Goal: Transaction & Acquisition: Subscribe to service/newsletter

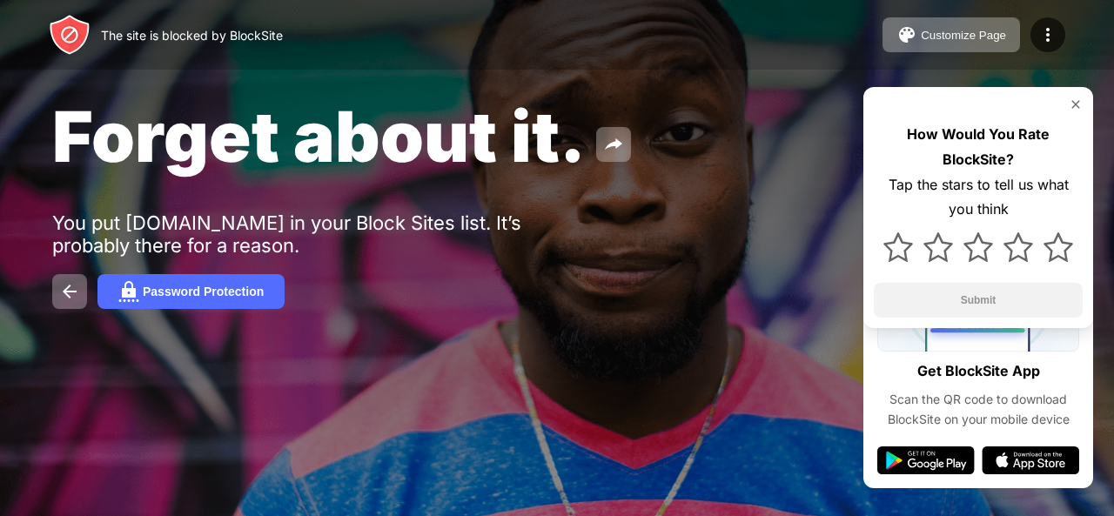
click at [129, 320] on div "Forget about it. You put [DOMAIN_NAME] in your Block Sites list. It’s probably …" at bounding box center [557, 201] width 1114 height 403
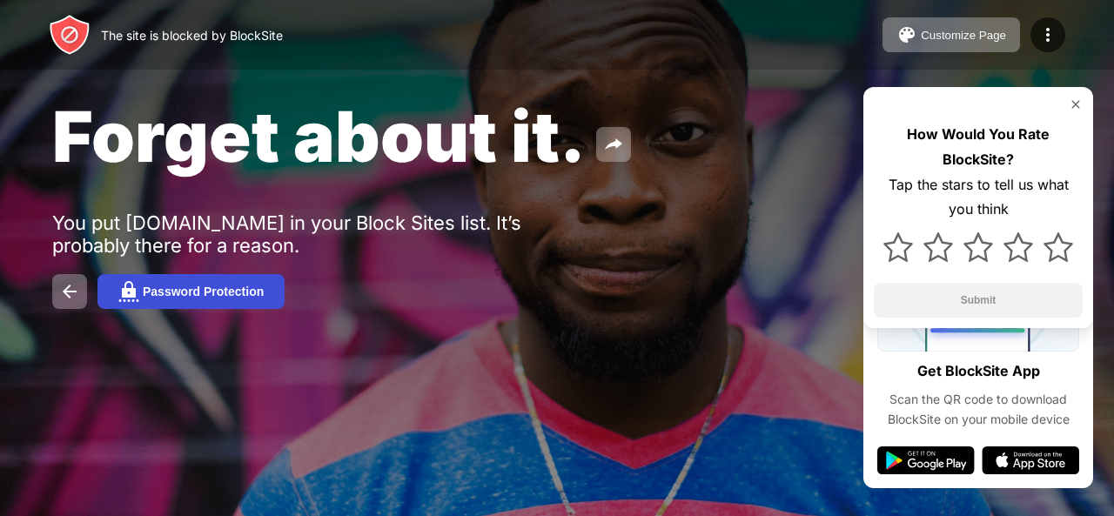
click at [145, 299] on div "Password Protection" at bounding box center [203, 292] width 121 height 14
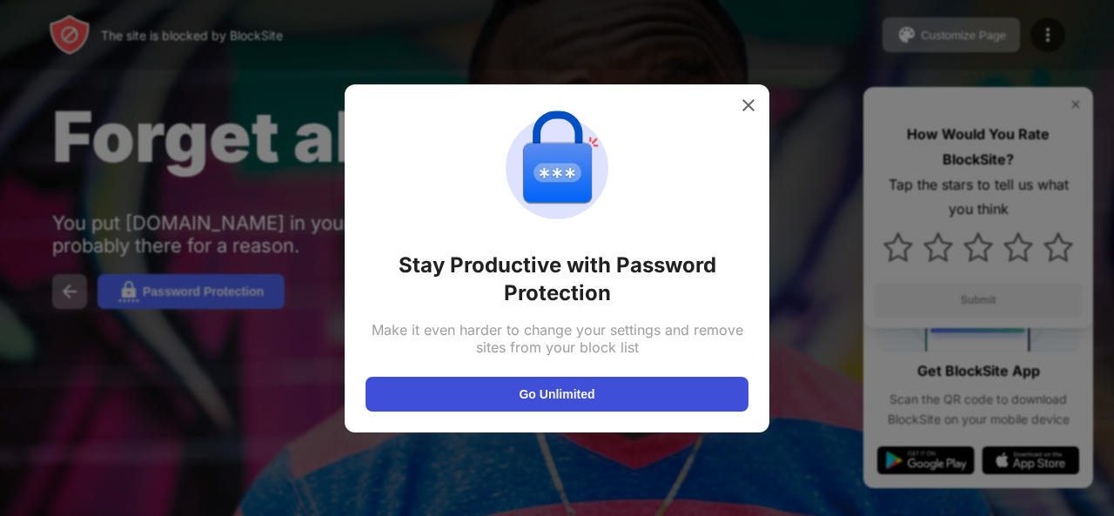
click at [478, 398] on button "Go Unlimited" at bounding box center [557, 394] width 383 height 35
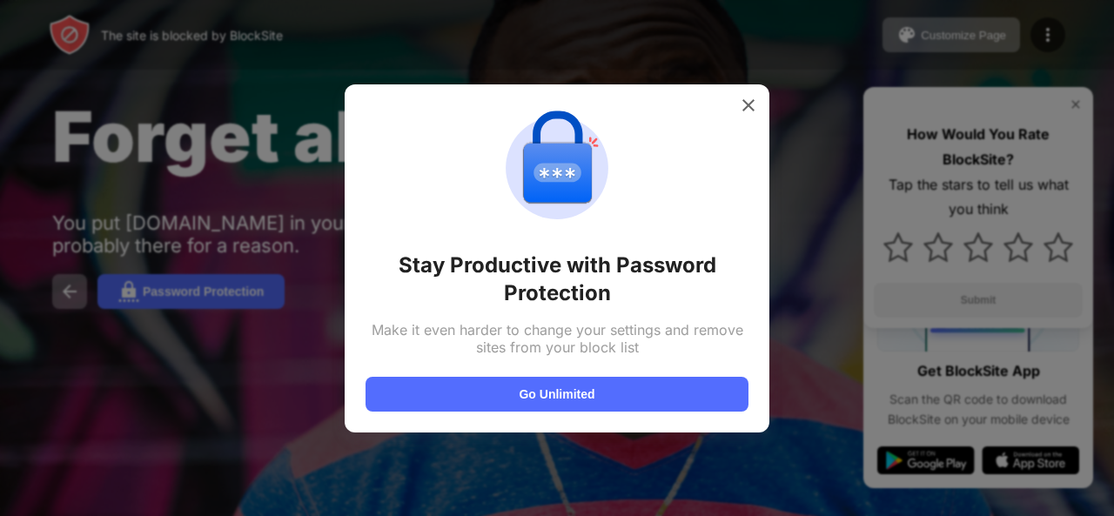
click at [766, 106] on div "Stay Productive with Password Protection Make it even harder to change your set…" at bounding box center [557, 258] width 425 height 348
